Goal: Task Accomplishment & Management: Use online tool/utility

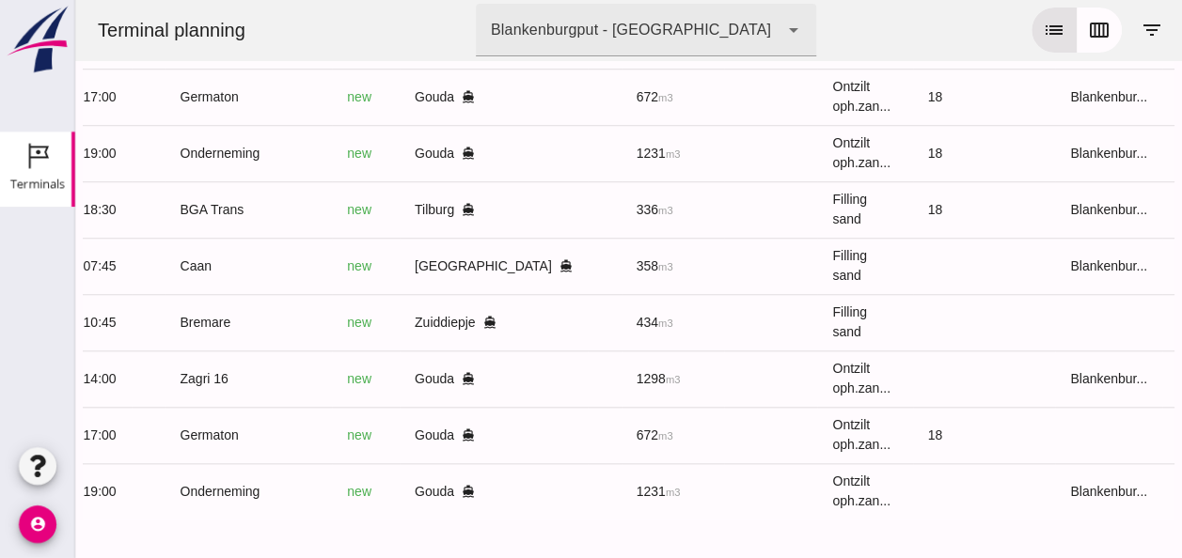
scroll to position [0, 485]
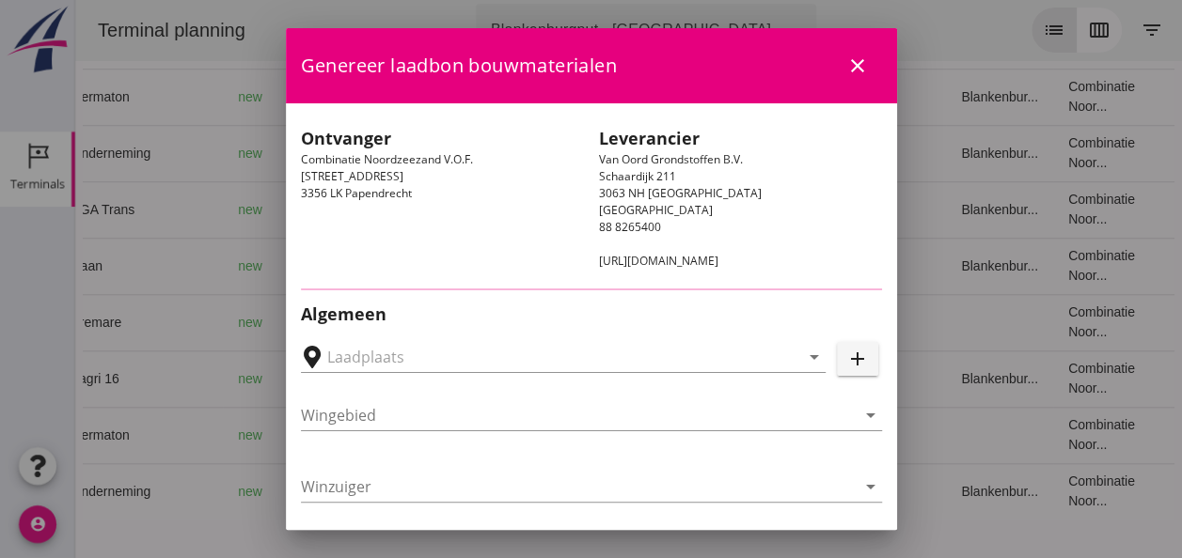
type input "[STREET_ADDRESS]"
type input "Bremare"
type input "[PERSON_NAME]"
type input "Ophoogzand (6120)"
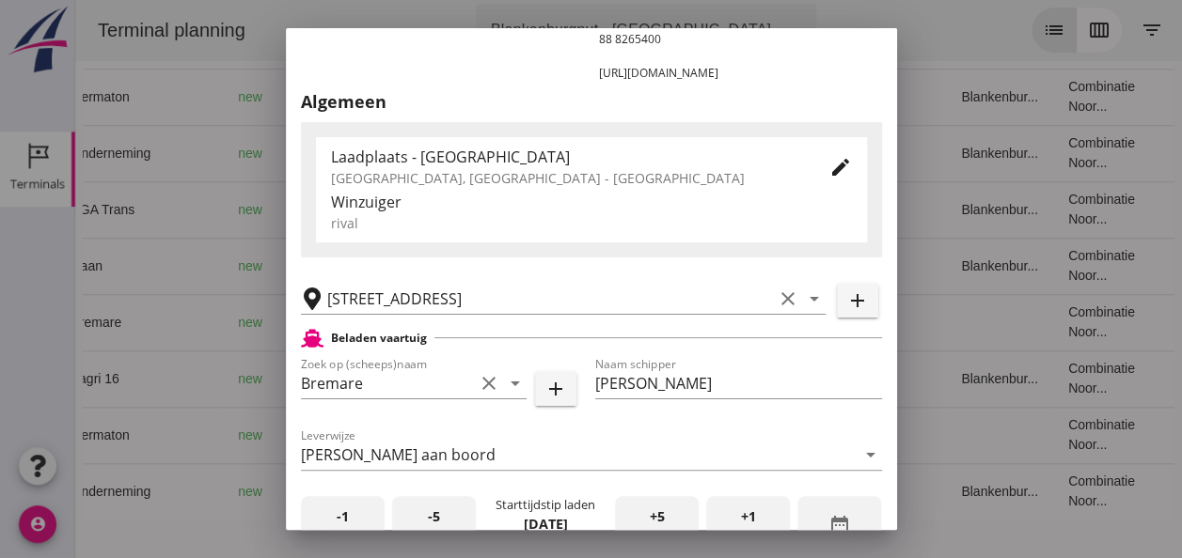
scroll to position [0, 0]
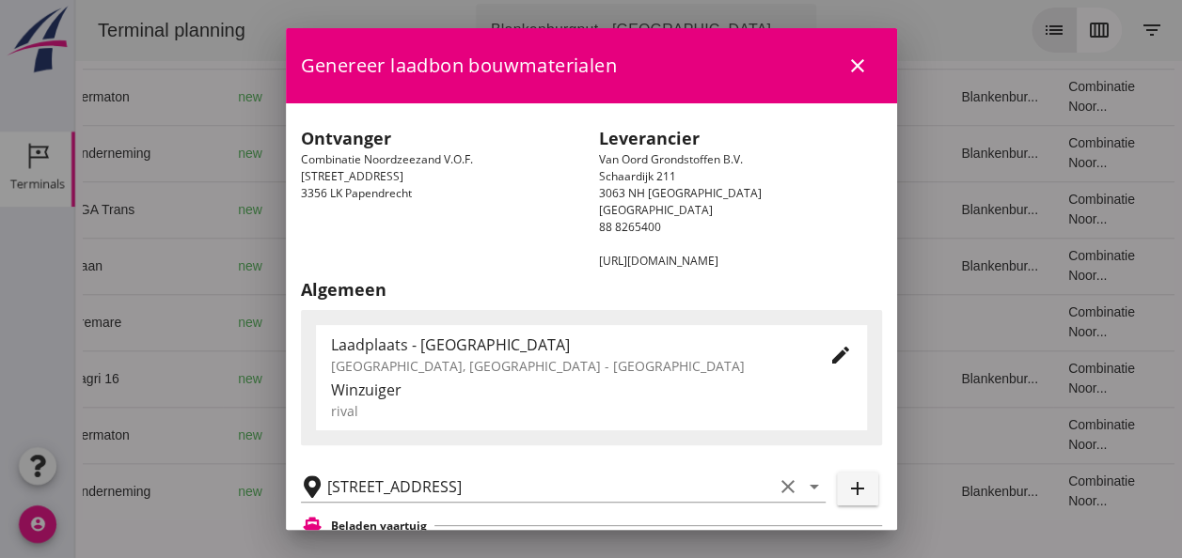
click at [846, 69] on icon "close" at bounding box center [857, 66] width 23 height 23
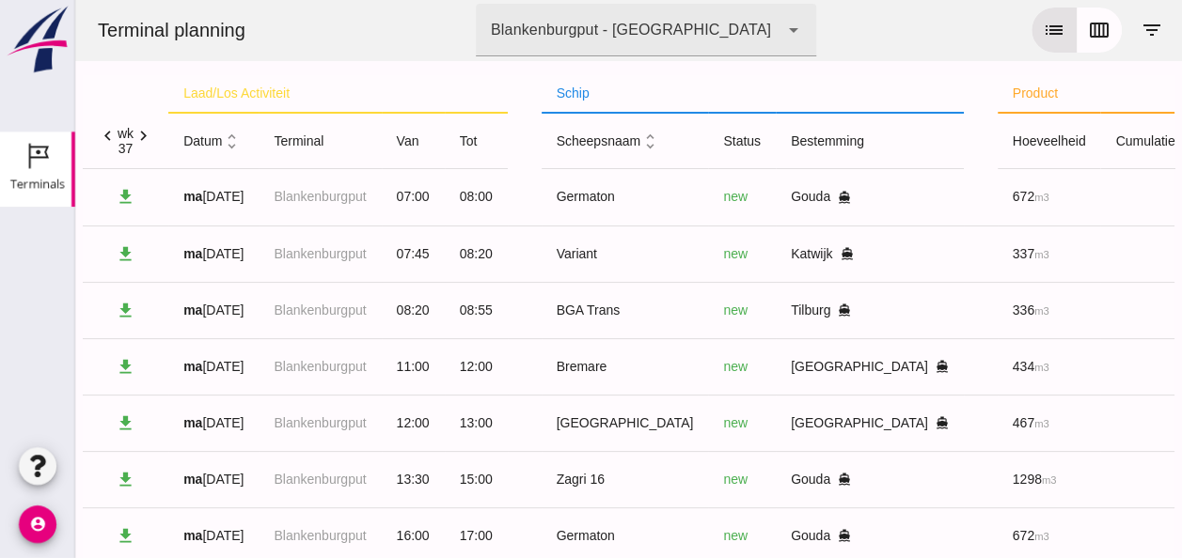
click at [232, 134] on icon "unfold_more" at bounding box center [232, 142] width 20 height 20
click at [233, 143] on icon "expand_more" at bounding box center [232, 142] width 20 height 20
click at [237, 145] on icon "expand_less" at bounding box center [232, 142] width 20 height 20
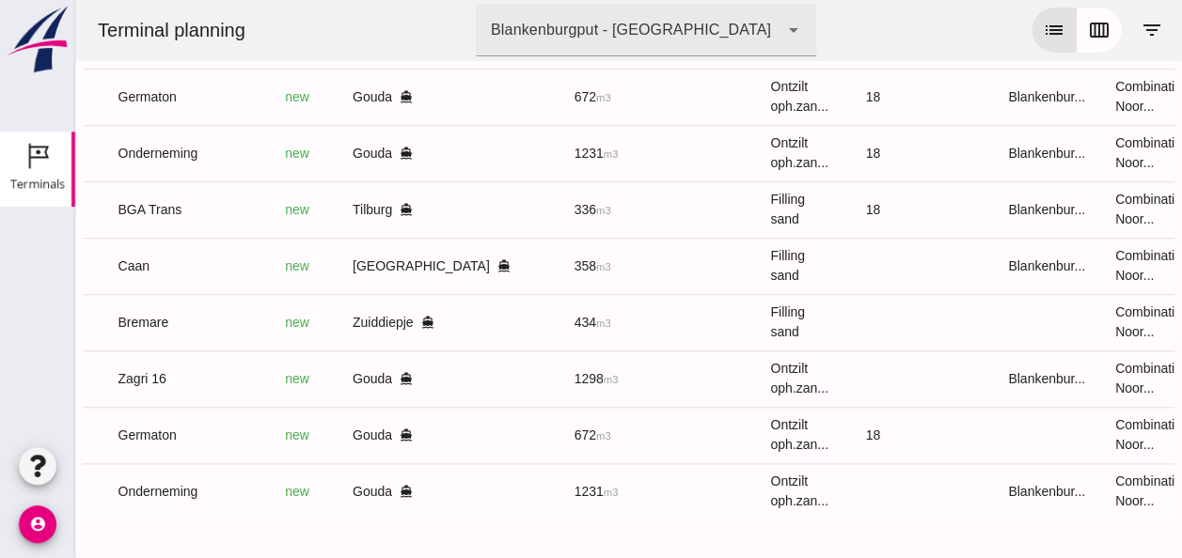
scroll to position [0, 485]
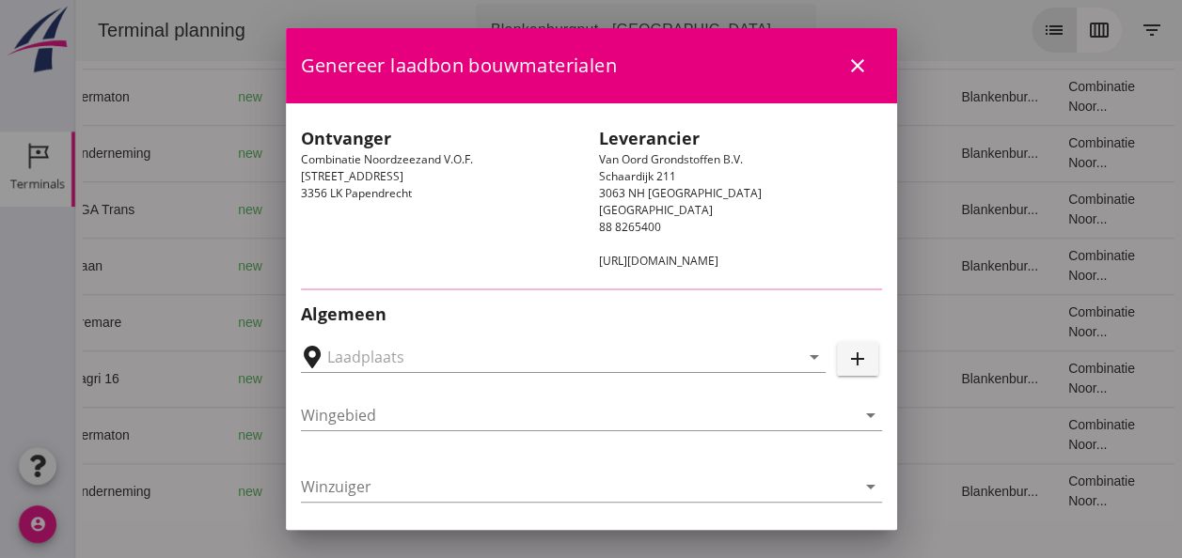
type input "[STREET_ADDRESS]"
type input "Bremare"
type input "[PERSON_NAME]"
type input "Ophoogzand (6120)"
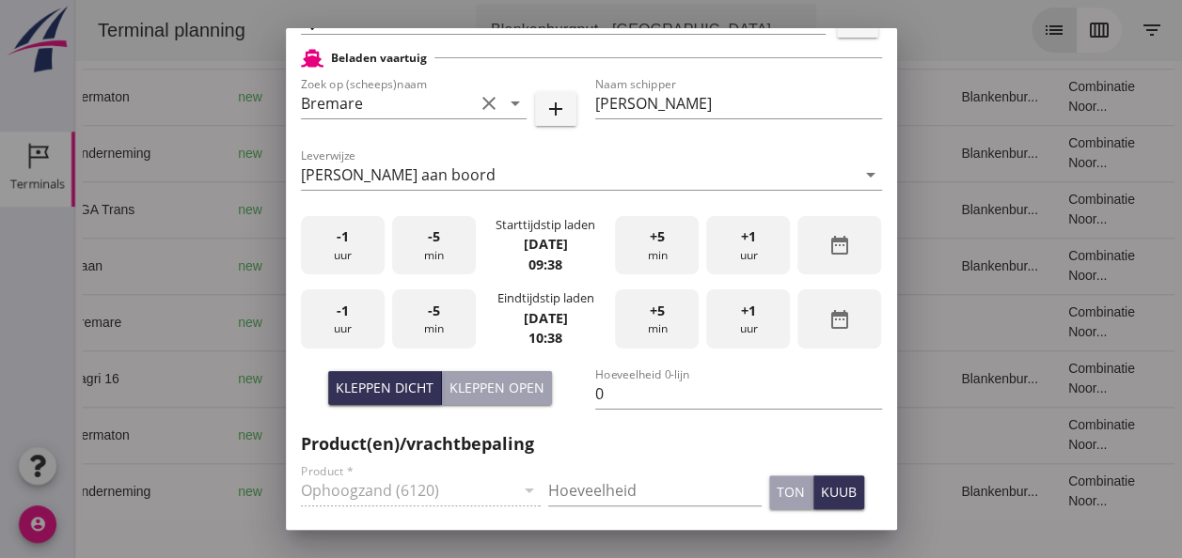
scroll to position [470, 0]
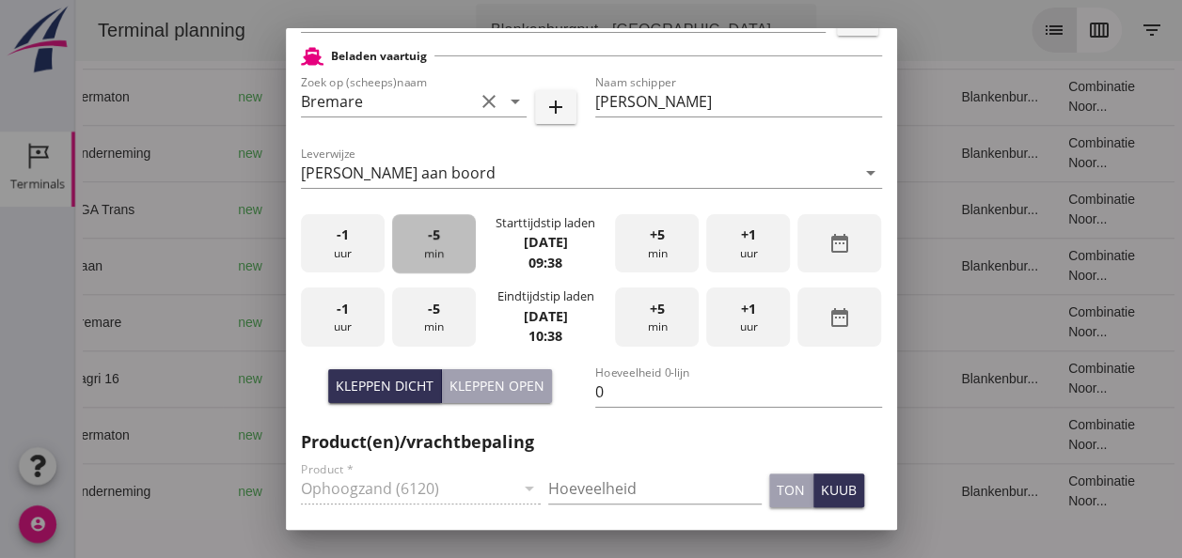
click at [444, 249] on div "-5 min" at bounding box center [434, 243] width 84 height 59
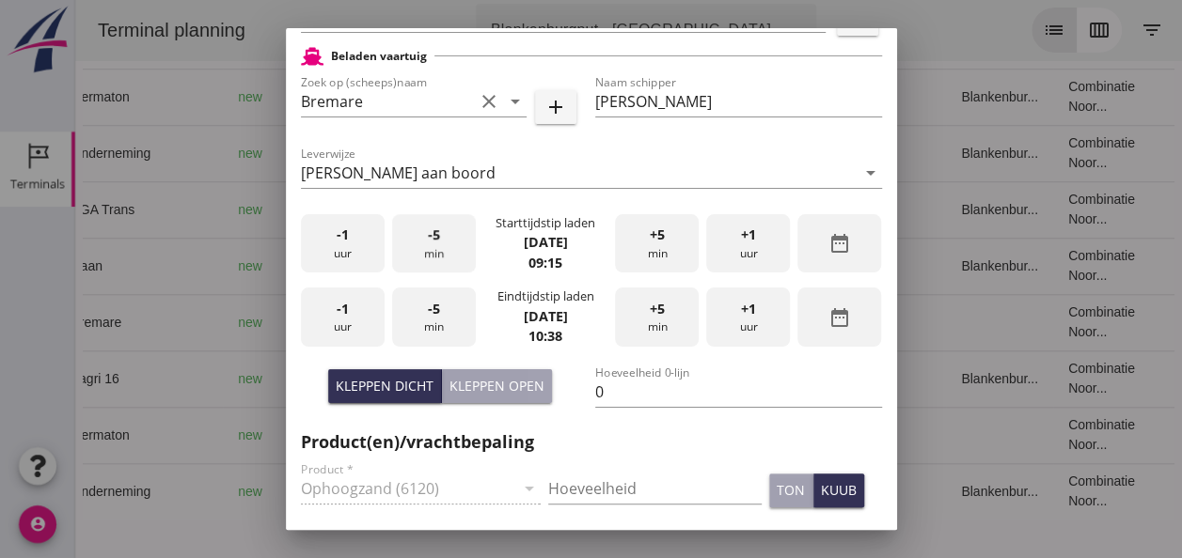
click at [444, 248] on div "-5 min" at bounding box center [434, 243] width 84 height 59
click at [650, 243] on span "+5" at bounding box center [657, 235] width 15 height 21
click at [361, 319] on div "-1 uur" at bounding box center [343, 317] width 84 height 59
click at [432, 314] on span "-5" at bounding box center [434, 309] width 12 height 21
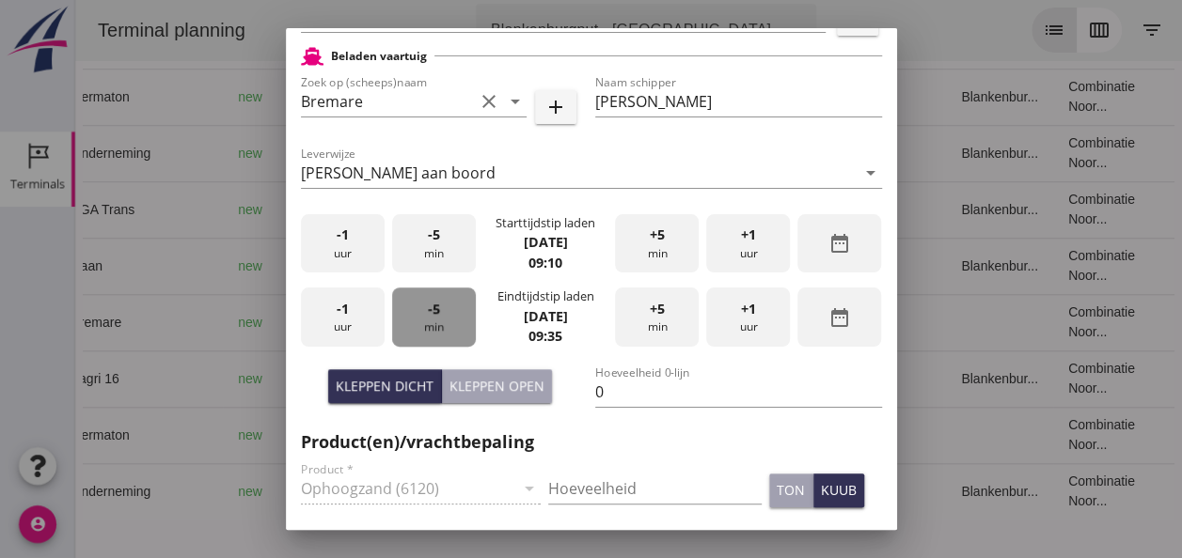
click at [432, 314] on span "-5" at bounding box center [434, 309] width 12 height 21
click at [600, 386] on input "0" at bounding box center [738, 392] width 287 height 30
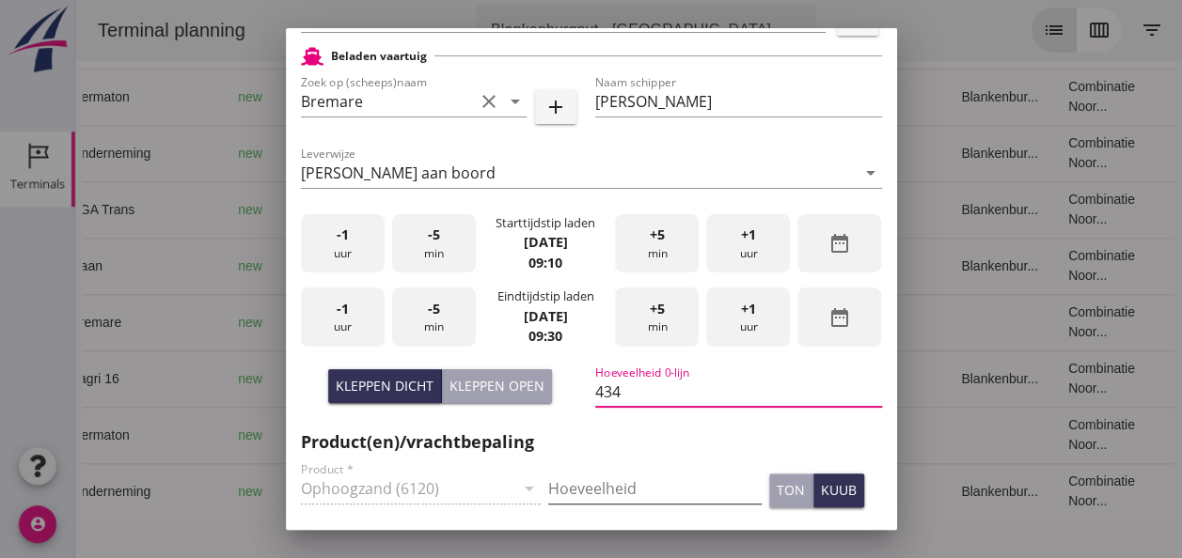
type input "434"
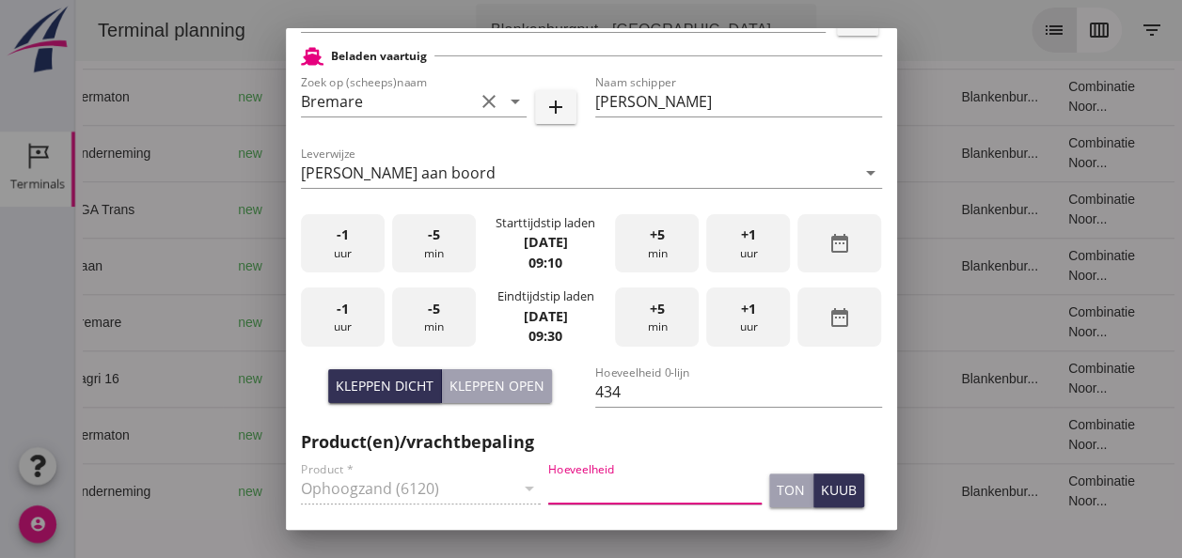
drag, startPoint x: 556, startPoint y: 493, endPoint x: 603, endPoint y: 502, distance: 47.8
click at [556, 493] on input "Hoeveelheid" at bounding box center [654, 489] width 213 height 30
type input "434"
click at [830, 491] on div "kuub" at bounding box center [839, 490] width 36 height 20
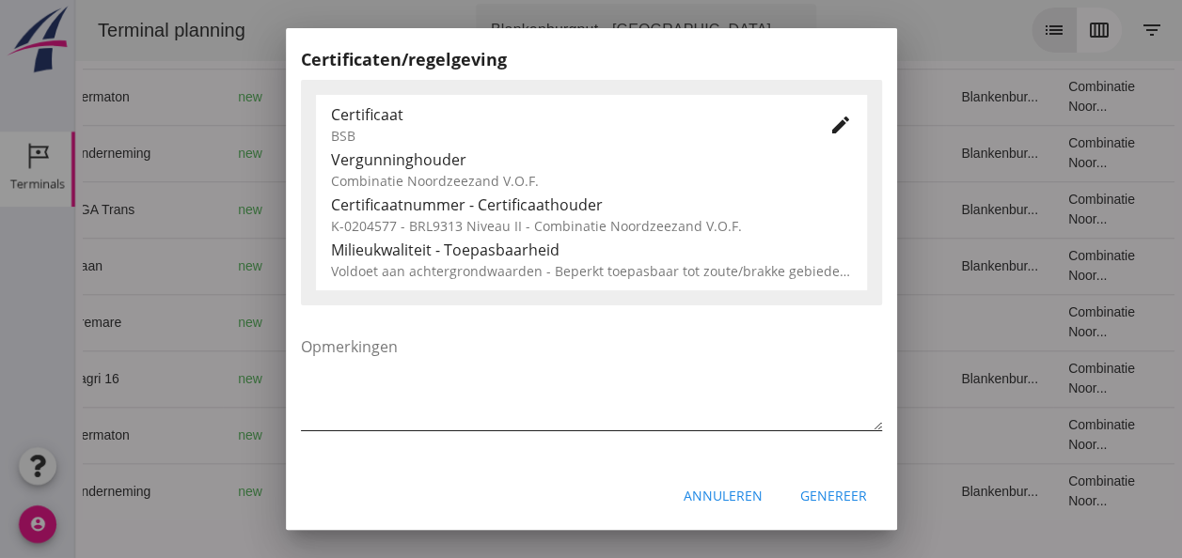
scroll to position [958, 0]
click at [826, 497] on div "Genereer" at bounding box center [833, 495] width 67 height 20
